Goal: Information Seeking & Learning: Check status

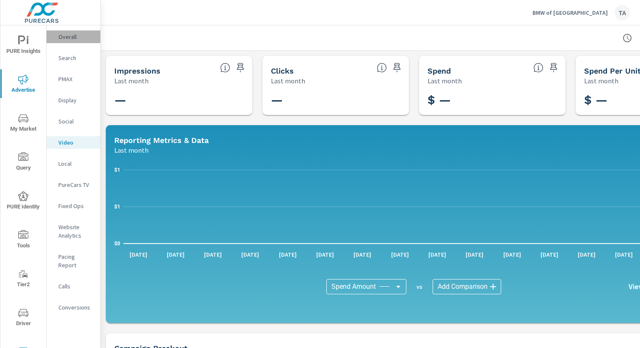
click at [64, 35] on p "Overall" at bounding box center [75, 37] width 35 height 8
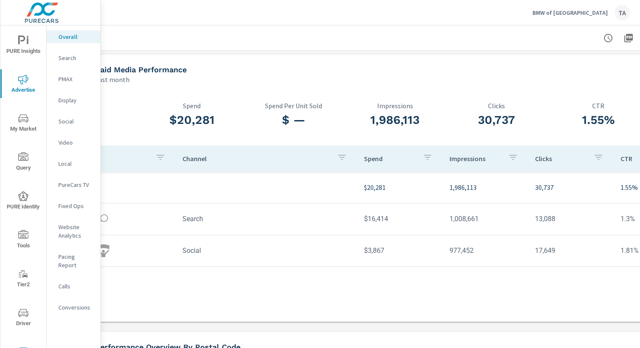
scroll to position [1, 0]
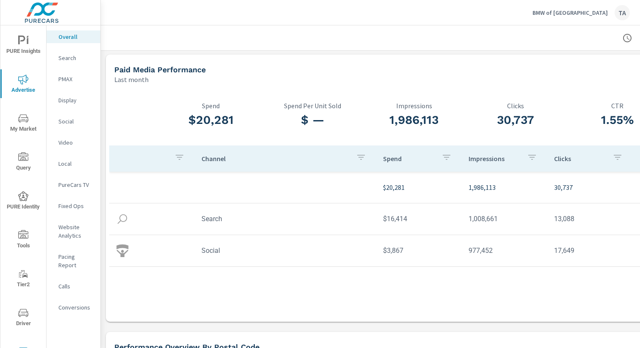
click at [66, 57] on p "Search" at bounding box center [75, 58] width 35 height 8
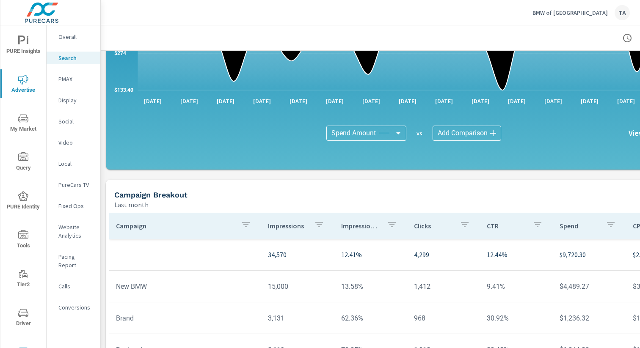
scroll to position [504, 0]
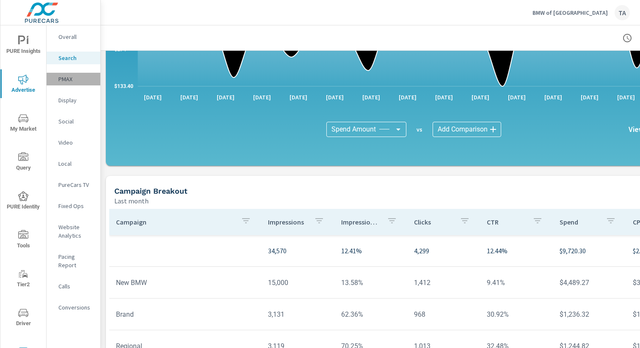
click at [71, 80] on p "PMAX" at bounding box center [75, 79] width 35 height 8
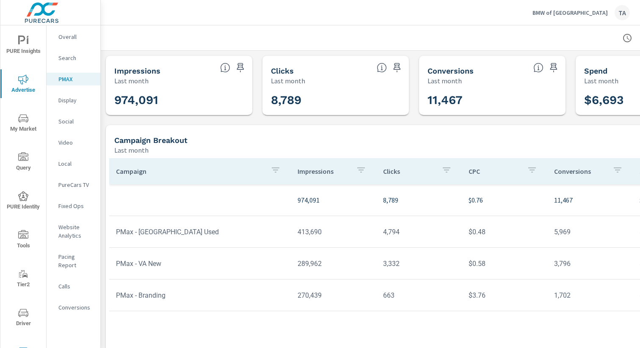
click at [73, 233] on p "Website Analytics" at bounding box center [75, 231] width 35 height 17
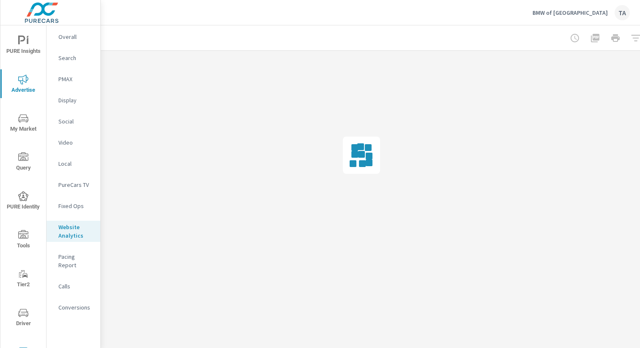
scroll to position [0, 87]
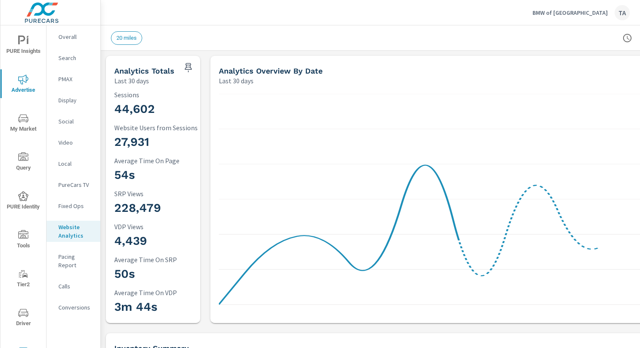
scroll to position [0, 87]
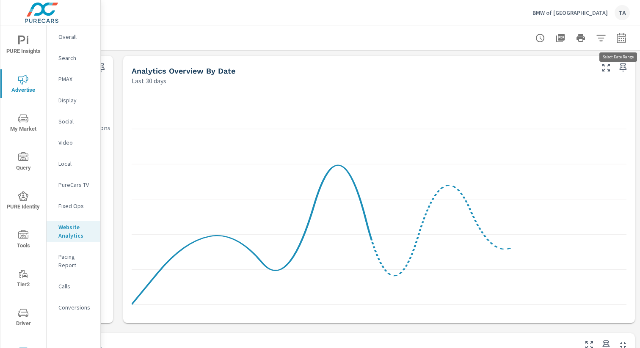
click at [625, 35] on icon "button" at bounding box center [621, 38] width 10 height 10
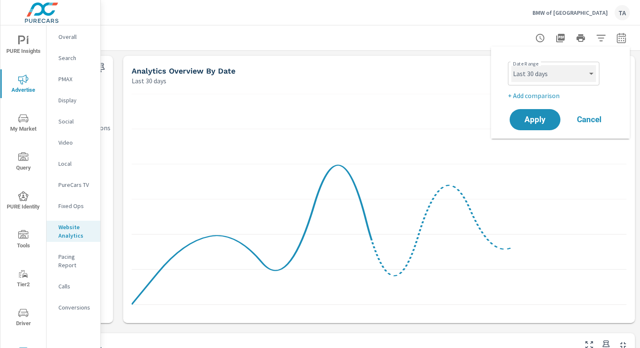
click at [545, 76] on select "Custom [DATE] Last week Last 7 days Last 14 days Last 30 days Last 45 days Last…" at bounding box center [553, 73] width 85 height 17
select select "Last month"
click at [537, 116] on span "Apply" at bounding box center [535, 120] width 35 height 8
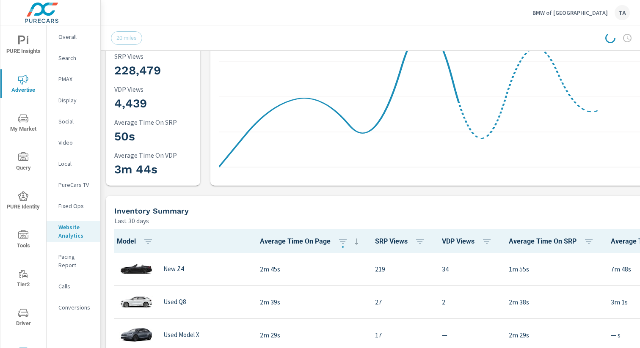
scroll to position [0, 0]
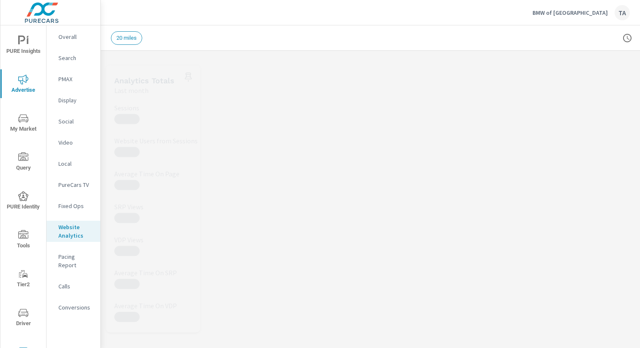
scroll to position [0, 87]
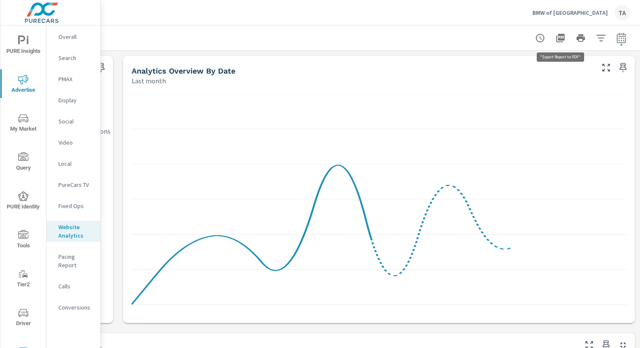
click at [561, 41] on icon "button" at bounding box center [560, 38] width 8 height 8
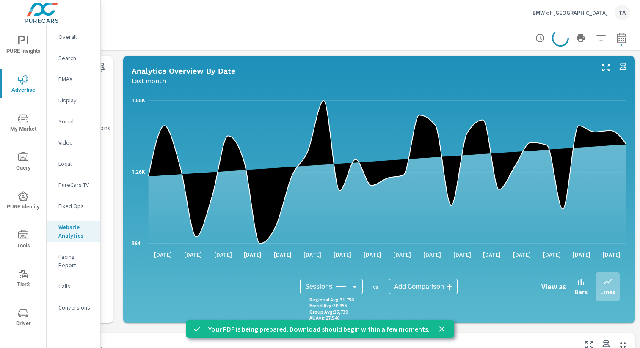
scroll to position [264, 0]
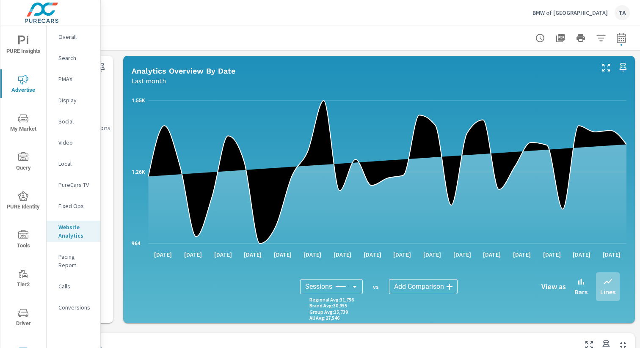
click at [26, 121] on icon "nav menu" at bounding box center [23, 118] width 10 height 8
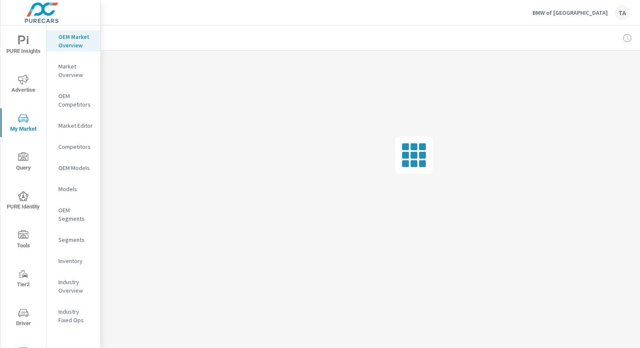
click at [30, 203] on span "PURE Identity" at bounding box center [23, 201] width 41 height 21
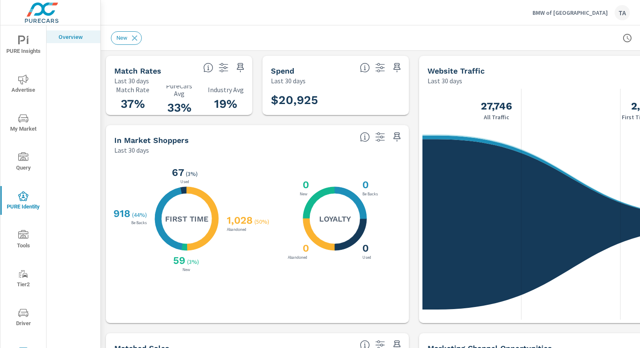
scroll to position [0, 87]
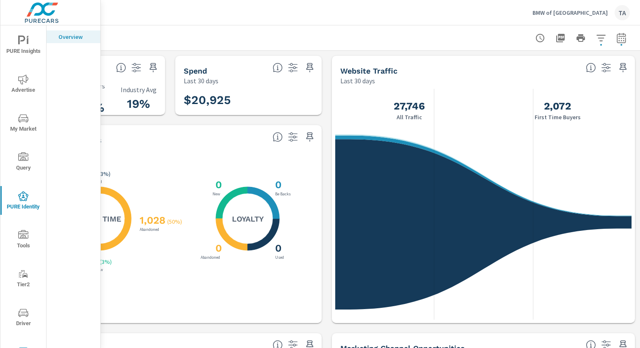
click at [621, 37] on icon "button" at bounding box center [621, 38] width 10 height 10
select select "Last month"
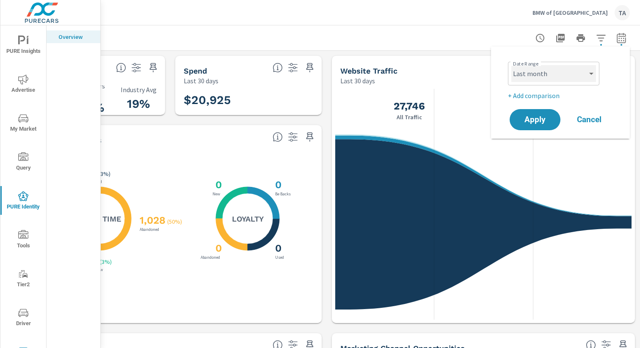
click at [558, 72] on select "Custom [DATE] Last week Last 7 days Last 14 days Last 30 days Last 45 days Last…" at bounding box center [553, 73] width 85 height 17
click at [564, 36] on icon "button" at bounding box center [560, 38] width 10 height 10
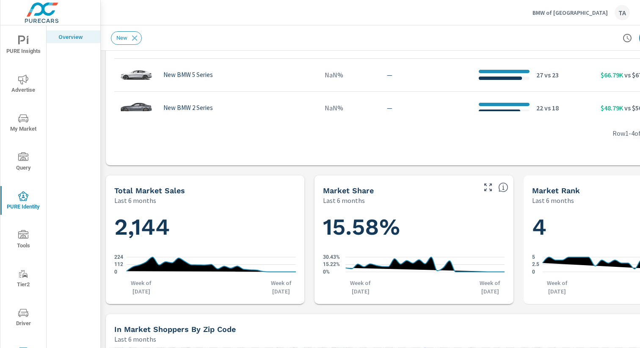
scroll to position [39, 0]
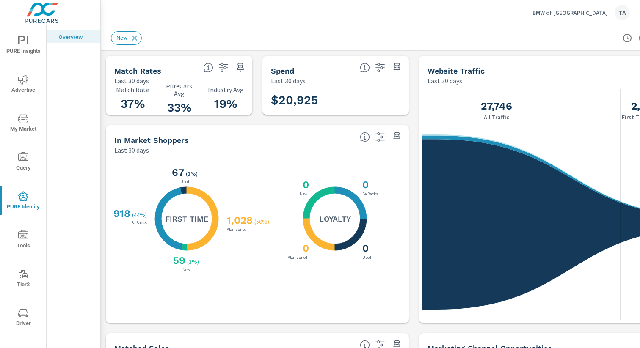
scroll to position [0, 87]
